Goal: Information Seeking & Learning: Learn about a topic

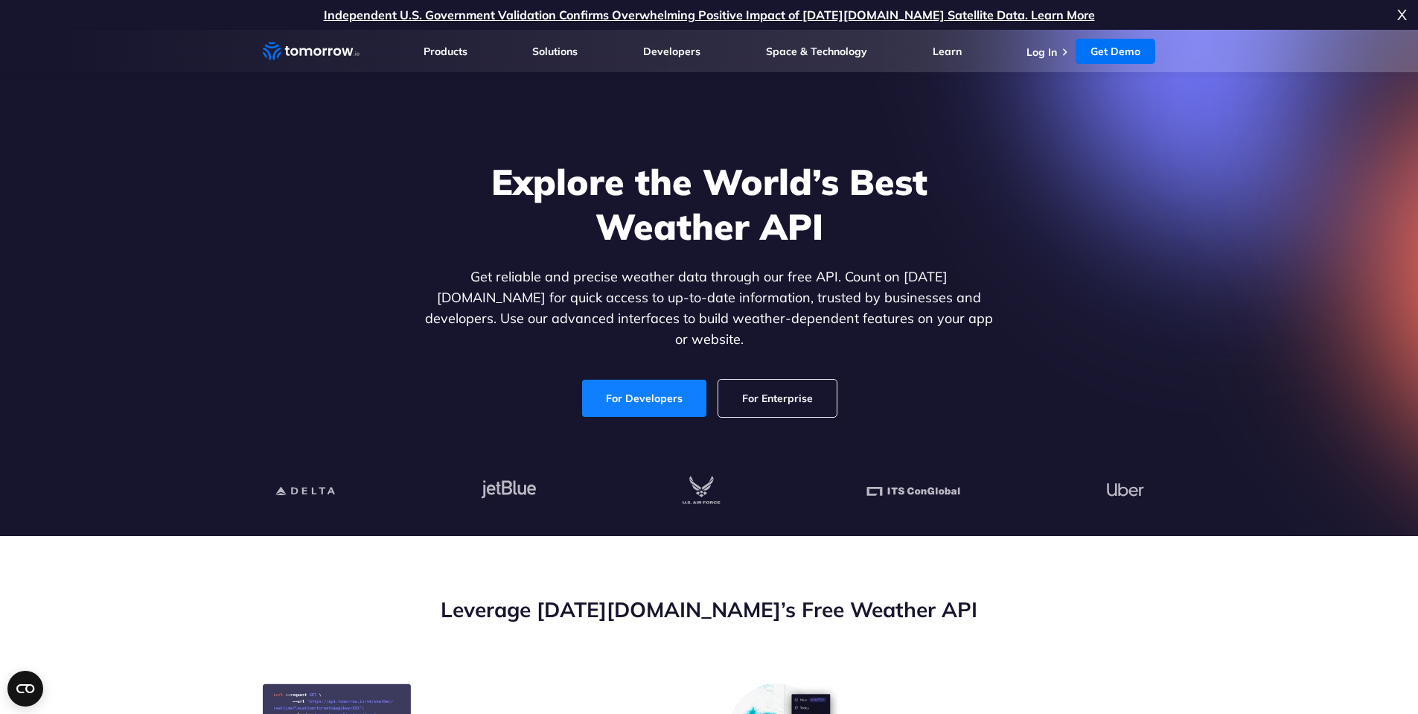
click at [667, 382] on link "For Developers" at bounding box center [644, 398] width 124 height 37
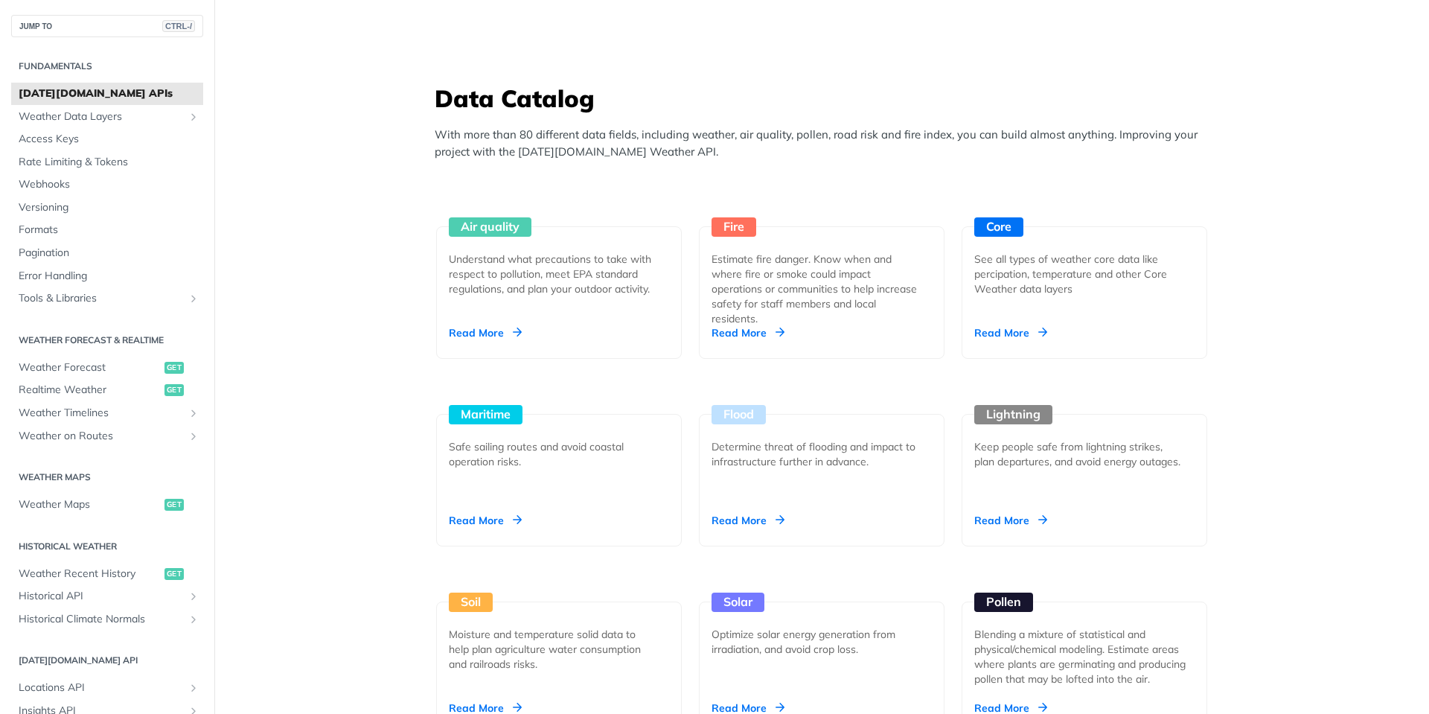
scroll to position [1340, 0]
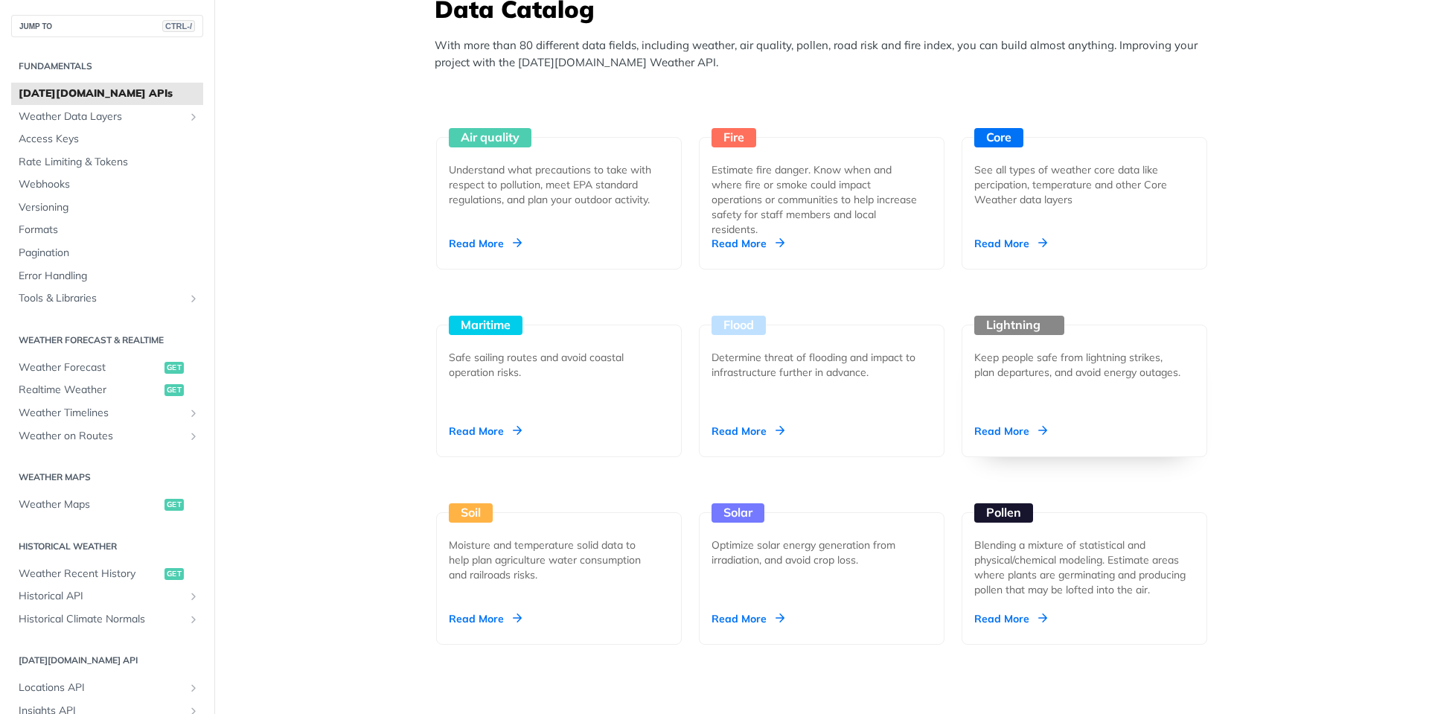
click at [997, 427] on div "Read More" at bounding box center [1010, 431] width 73 height 15
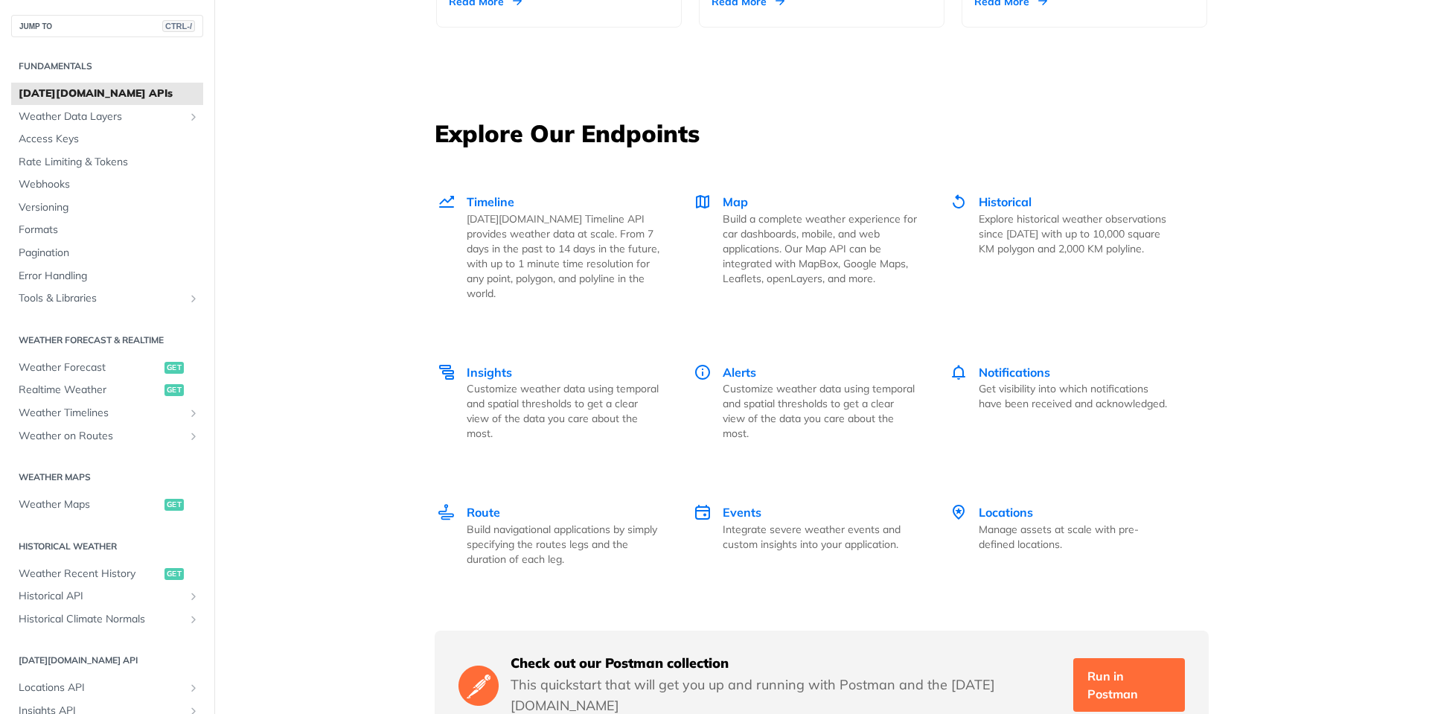
scroll to position [1965, 0]
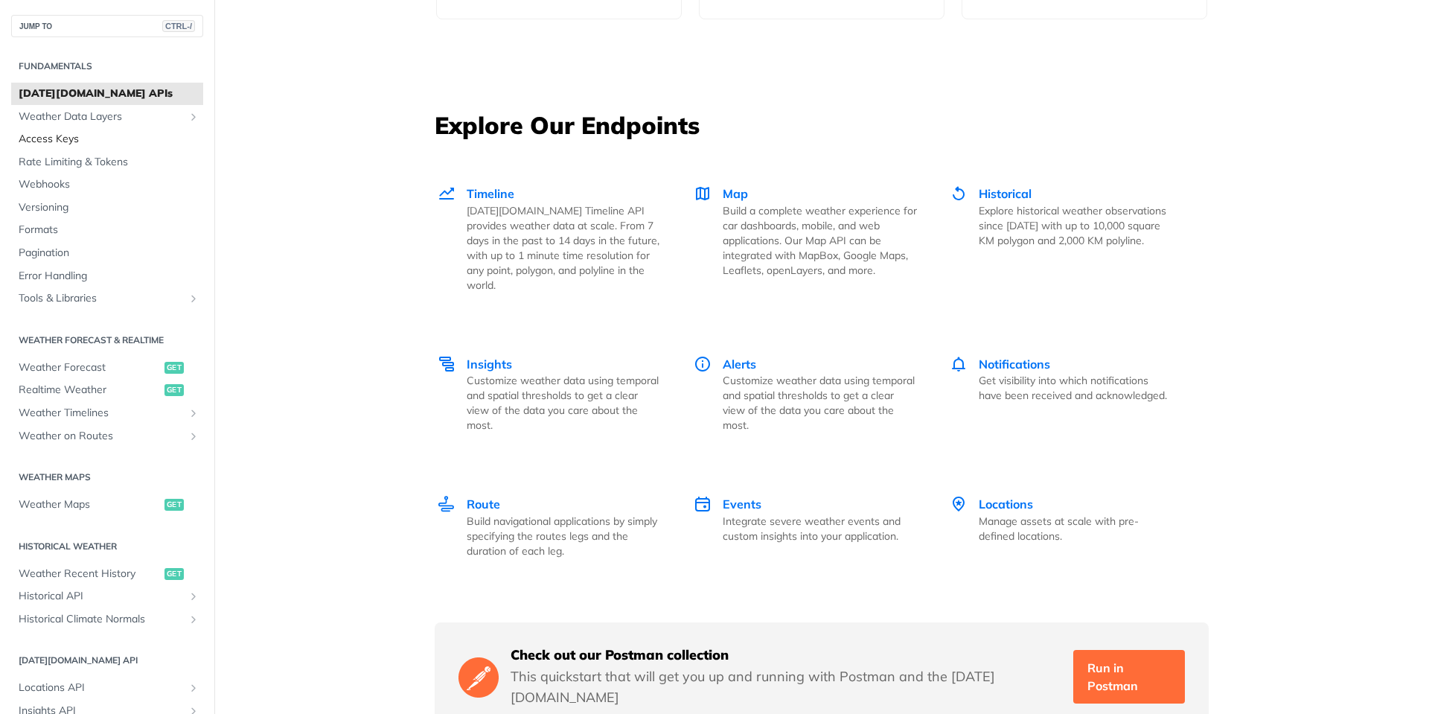
click at [66, 139] on span "Access Keys" at bounding box center [109, 139] width 181 height 15
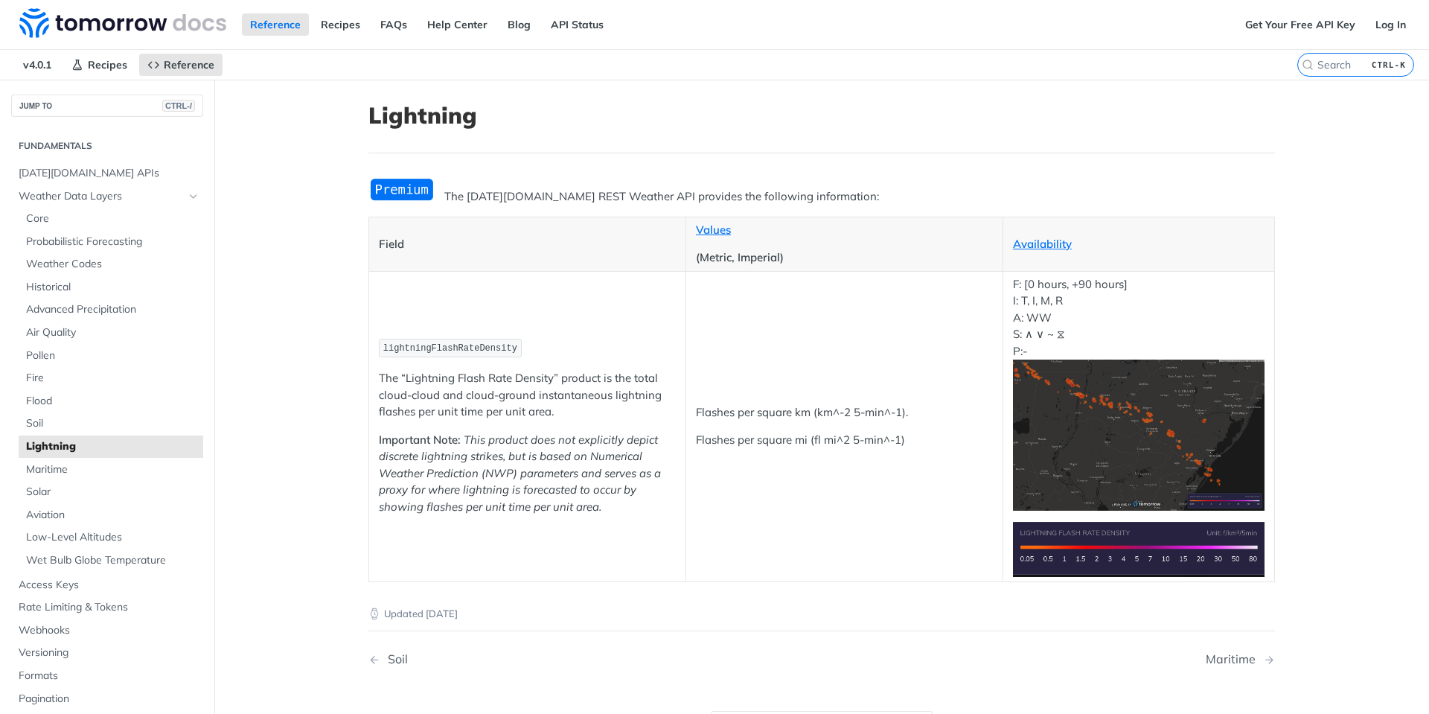
scroll to position [89, 0]
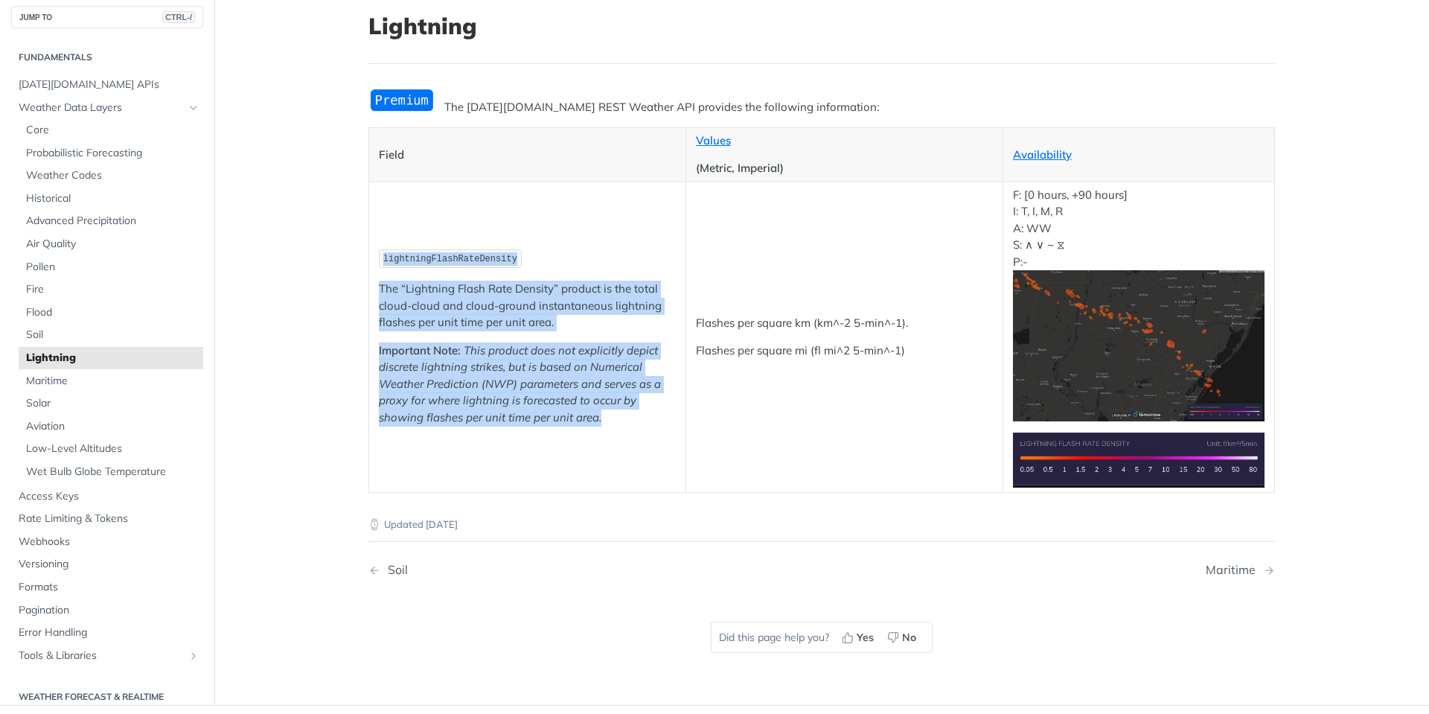
drag, startPoint x: 371, startPoint y: 258, endPoint x: 622, endPoint y: 434, distance: 306.7
click at [622, 434] on td "lightningFlashRateDensity The “Lightning Flash Rate Density” product is the tot…" at bounding box center [527, 337] width 317 height 310
copy td "lightningFlashRateDensity The “Lightning Flash Rate Density” product is the tot…"
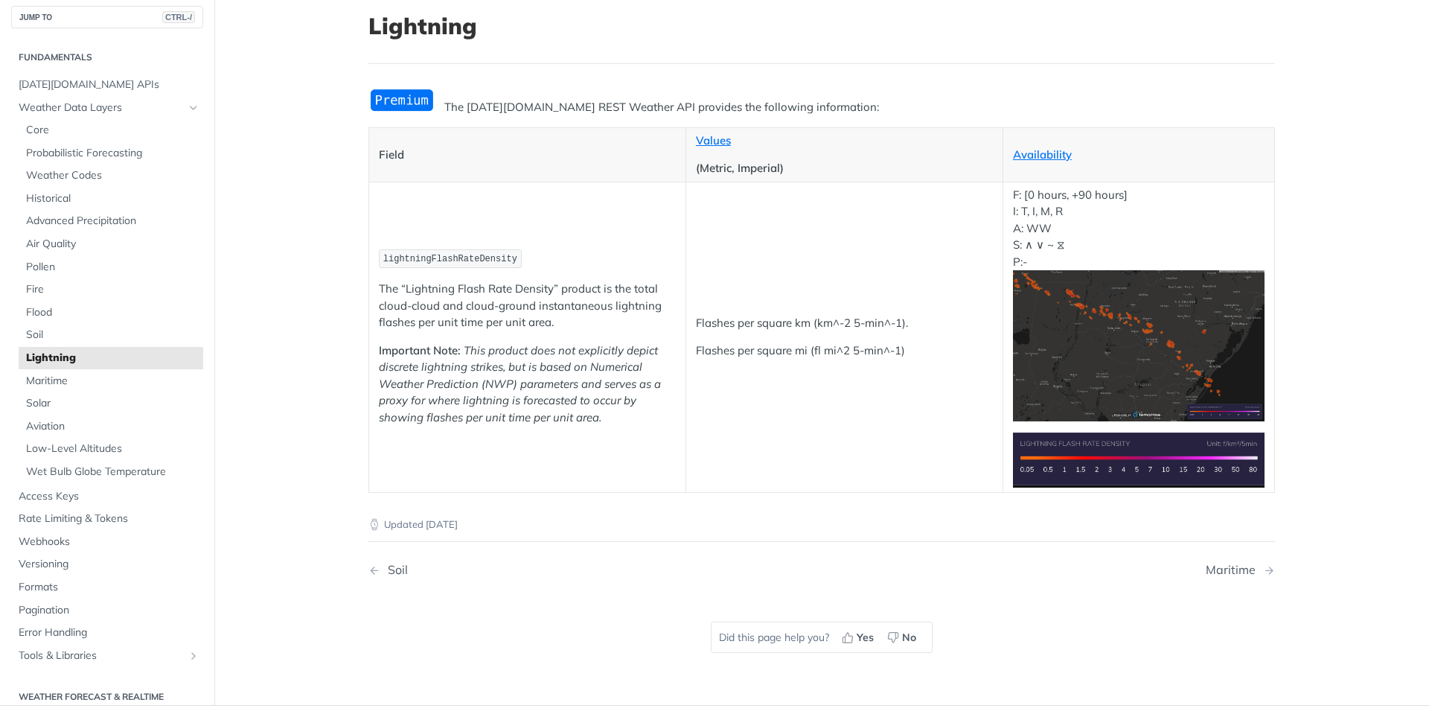
click at [316, 134] on main "JUMP TO CTRL-/ Fundamentals Tomorrow.io APIs Weather Data Layers Core Probabili…" at bounding box center [714, 347] width 1429 height 715
